Goal: Task Accomplishment & Management: Use online tool/utility

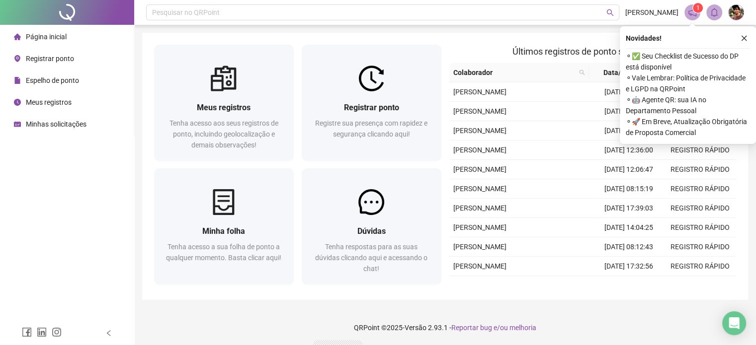
click at [744, 31] on div "Novidades ! ⚬ ✅ Seu Checklist de Sucesso do DP está disponível ⚬ Vale Lembrar: …" at bounding box center [688, 85] width 136 height 118
click at [739, 40] on button "button" at bounding box center [744, 38] width 12 height 12
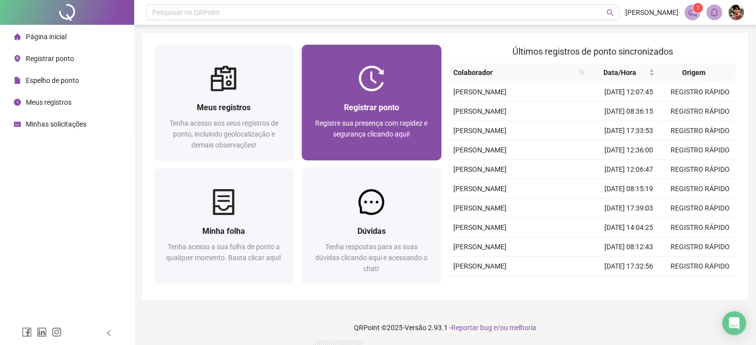
click at [395, 108] on span "Registrar ponto" at bounding box center [371, 107] width 55 height 9
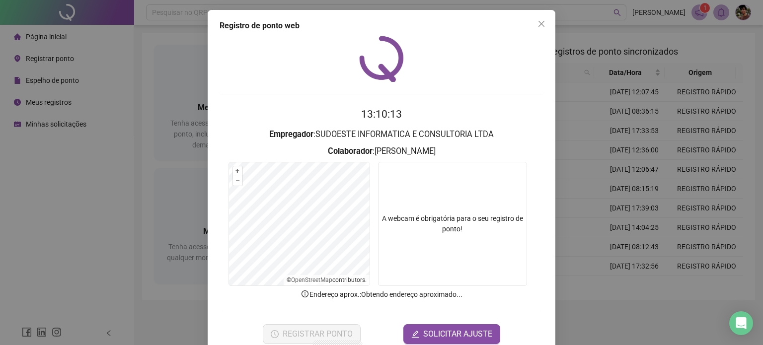
scroll to position [20, 0]
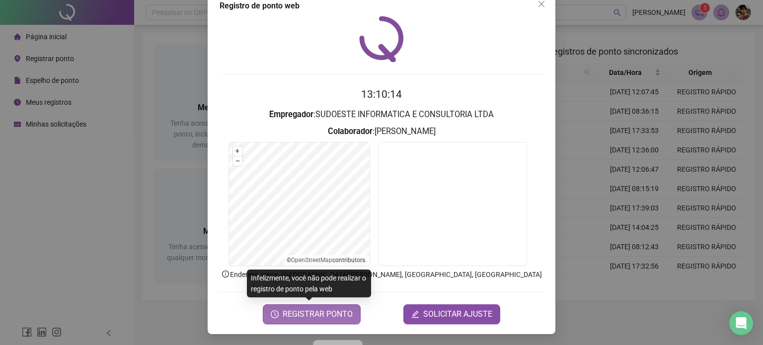
click at [330, 317] on span "REGISTRAR PONTO" at bounding box center [318, 315] width 70 height 12
